Goal: Information Seeking & Learning: Learn about a topic

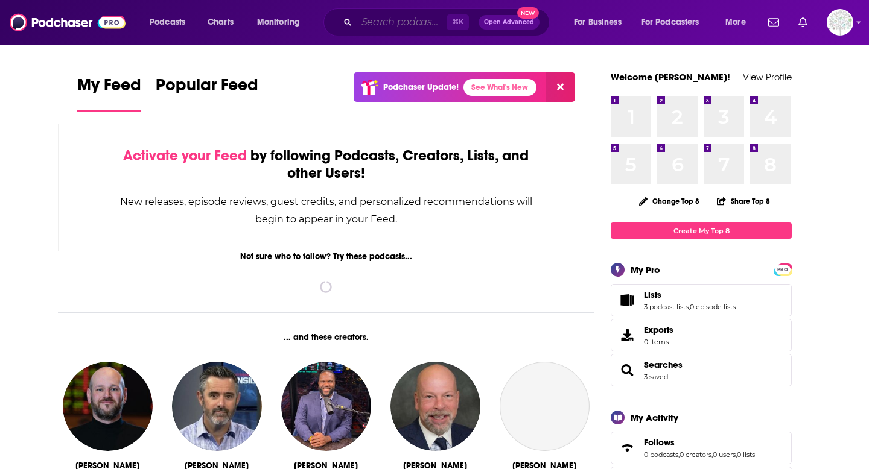
click at [410, 17] on input "Search podcasts, credits, & more..." at bounding box center [402, 22] width 90 height 19
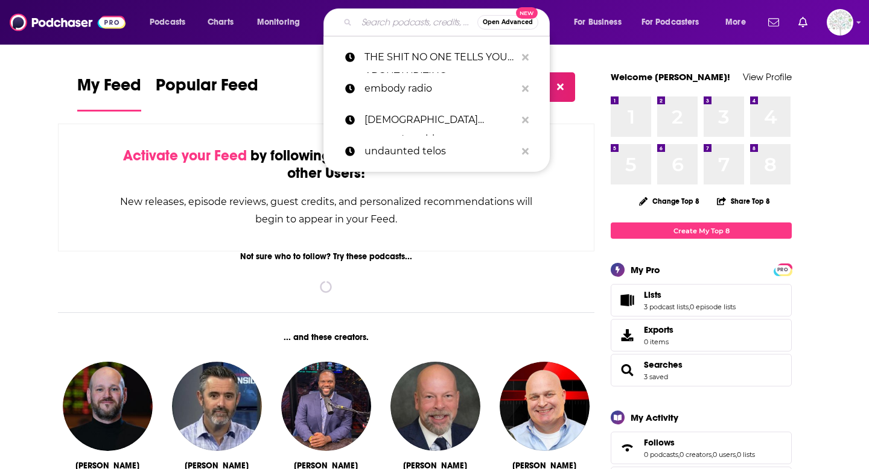
paste input "Rock n Roll Book and Documentary Reviews: Rock Talk Studio"
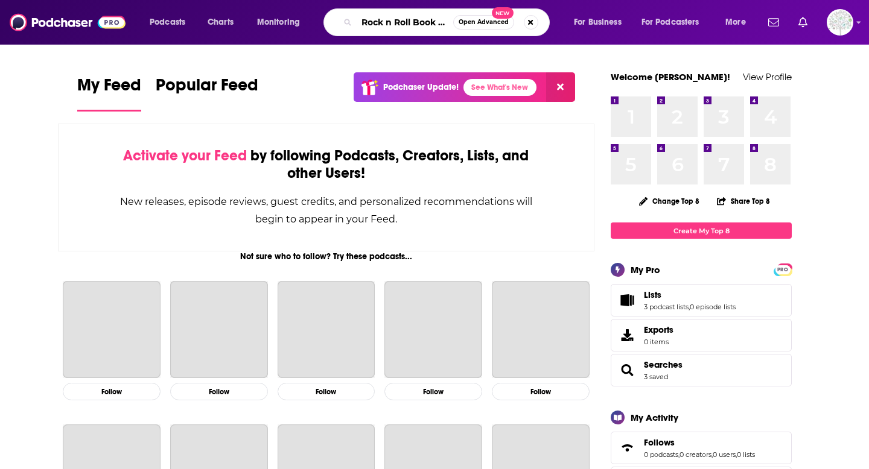
scroll to position [0, 190]
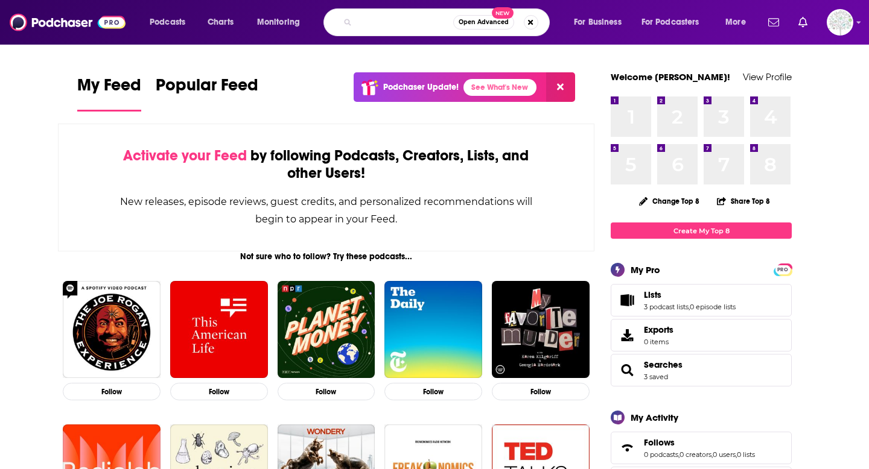
type input "Rock n Roll Book and Documentary Reviews: Rock Talk Studio"
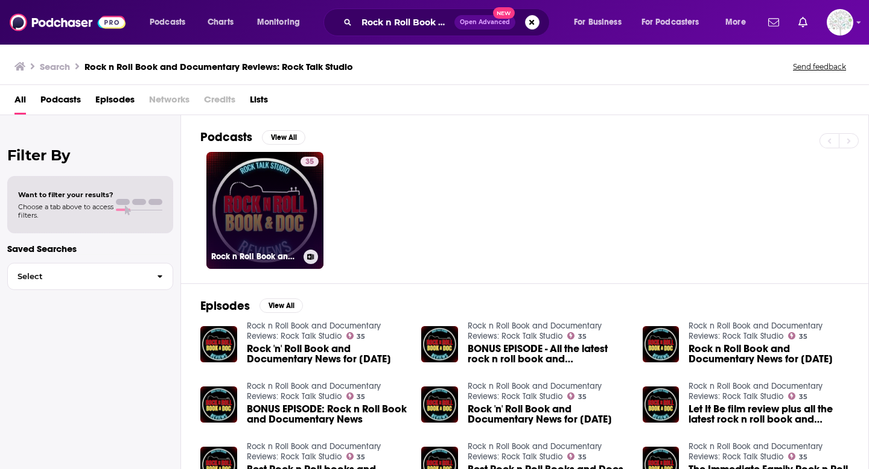
click at [284, 209] on link "35 Rock n Roll Book and Documentary Reviews: Rock Talk Studio" at bounding box center [264, 210] width 117 height 117
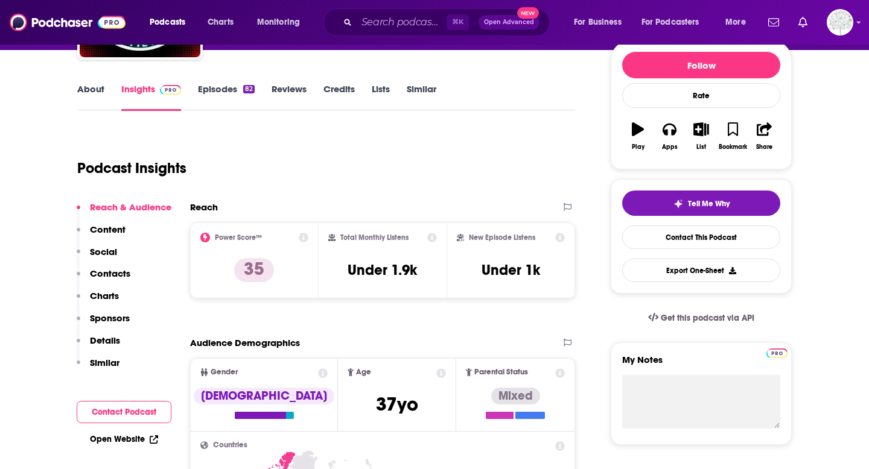
scroll to position [181, 0]
